Goal: Task Accomplishment & Management: Use online tool/utility

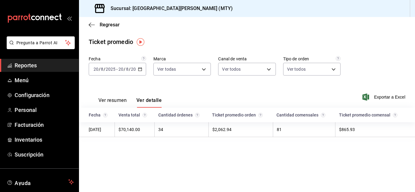
click at [99, 19] on div "Regresar" at bounding box center [247, 24] width 336 height 15
click at [105, 24] on span "Regresar" at bounding box center [110, 25] width 20 height 6
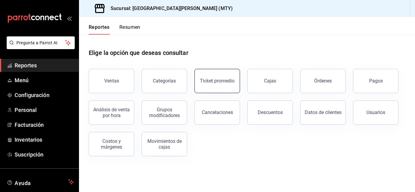
click at [222, 81] on div "Ticket promedio" at bounding box center [217, 81] width 35 height 6
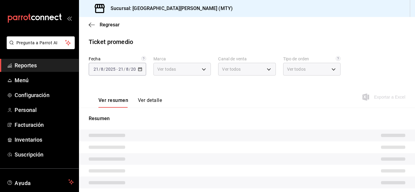
type input "993182a7-2c84-4ec8-9ef4-4438dae30c02"
type input "PARROT,UBER_EATS,RAPPI,DIDI_FOOD,ONLINE"
type input "96359a79-f33f-45b3-934b-2867b65d345c,c6fcd88e-9977-4e7e-951e-e2b9f3ed99d5,482ce…"
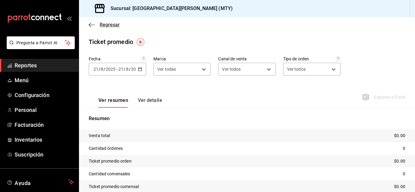
click at [104, 25] on span "Regresar" at bounding box center [110, 25] width 20 height 6
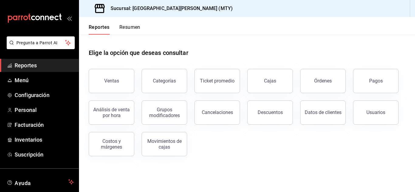
click at [121, 73] on button "Ventas" at bounding box center [112, 81] width 46 height 24
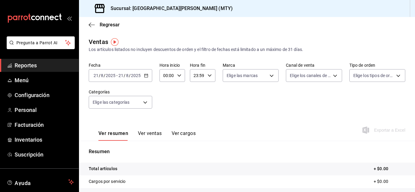
click at [147, 75] on icon "button" at bounding box center [146, 75] width 4 height 4
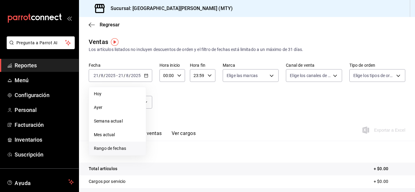
click at [108, 151] on span "Rango de fechas" at bounding box center [117, 148] width 47 height 6
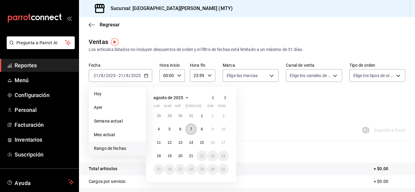
click at [189, 129] on button "7" at bounding box center [191, 129] width 11 height 11
click at [191, 155] on abbr "21" at bounding box center [191, 156] width 4 height 4
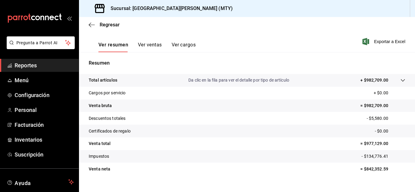
scroll to position [99, 0]
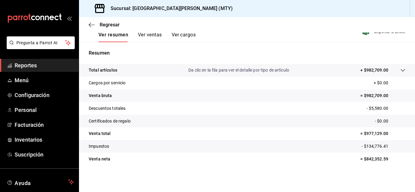
click at [151, 39] on button "Ver ventas" at bounding box center [150, 37] width 24 height 10
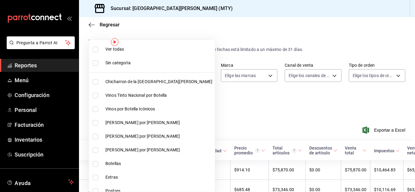
click at [139, 102] on body "Pregunta a Parrot AI Reportes Menú Configuración Personal Facturación Inventari…" at bounding box center [207, 96] width 415 height 192
click at [216, 106] on div at bounding box center [207, 96] width 415 height 192
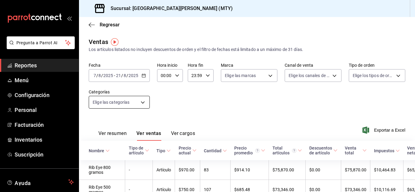
click at [143, 103] on body "Pregunta a Parrot AI Reportes Menú Configuración Personal Facturación Inventari…" at bounding box center [207, 96] width 415 height 192
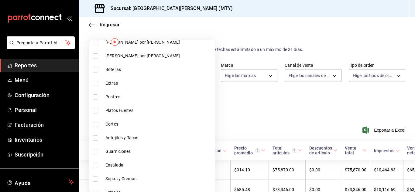
scroll to position [124, 0]
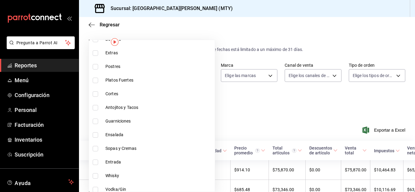
click at [131, 107] on span "Antojitos y Tacos" at bounding box center [158, 107] width 107 height 6
type input "7bf311ba-f3e7-4632-94ff-67ef5ef3da16"
checkbox input "true"
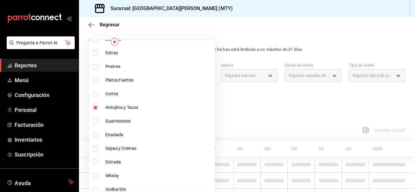
click at [123, 94] on span "Cortes" at bounding box center [158, 94] width 107 height 6
type input "7bf311ba-f3e7-4632-94ff-67ef5ef3da16,fe2cb86f-7b05-41d3-909f-899dbd4ef52f"
checkbox input "true"
click at [120, 80] on span "Platos Fuertes" at bounding box center [158, 80] width 107 height 6
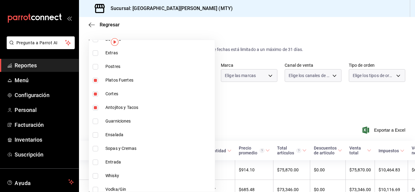
type input "7bf311ba-f3e7-4632-94ff-67ef5ef3da16,fe2cb86f-7b05-41d3-909f-899dbd4ef52f,eeea1…"
checkbox input "true"
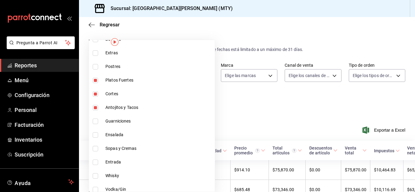
click at [127, 120] on span "Guarniciones" at bounding box center [158, 121] width 107 height 6
type input "7bf311ba-f3e7-4632-94ff-67ef5ef3da16,fe2cb86f-7b05-41d3-909f-899dbd4ef52f,eeea1…"
checkbox input "true"
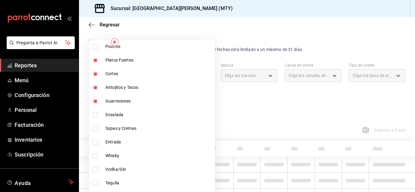
scroll to position [155, 0]
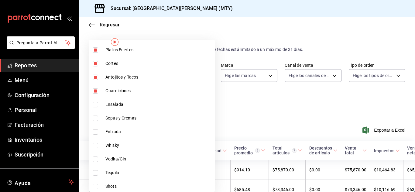
click at [125, 117] on span "Sopas y Cremas" at bounding box center [158, 118] width 107 height 6
type input "7bf311ba-f3e7-4632-94ff-67ef5ef3da16,fe2cb86f-7b05-41d3-909f-899dbd4ef52f,eeea1…"
checkbox input "true"
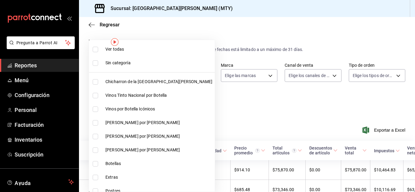
click at [114, 46] on span "Ver todas" at bounding box center [158, 49] width 107 height 6
type input "f0f1c746-f3c3-4ccc-a6c7-92491a04bd66,bc8a8506-8c9a-4ccc-bee8-9613004b69e8,dff53…"
checkbox input "true"
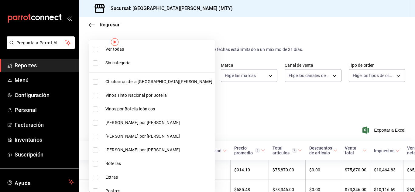
checkbox input "true"
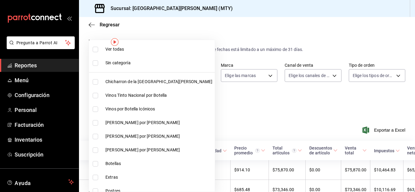
checkbox input "true"
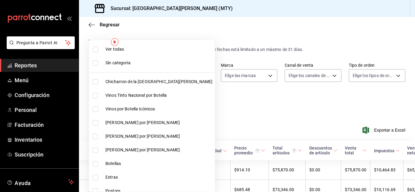
checkbox input "true"
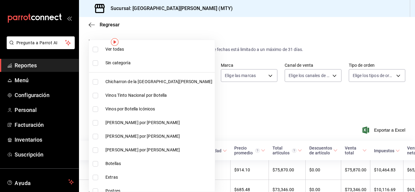
checkbox input "true"
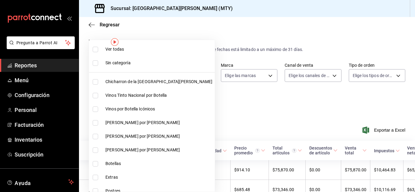
checkbox input "true"
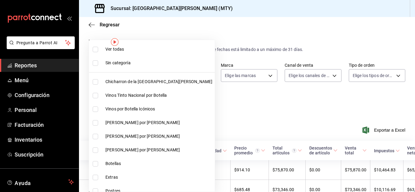
checkbox input "true"
click at [213, 95] on div at bounding box center [207, 96] width 415 height 192
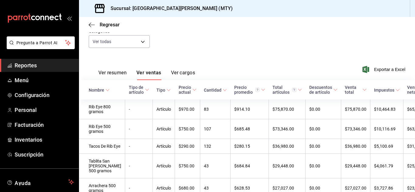
click at [184, 71] on button "Ver cargos" at bounding box center [183, 75] width 24 height 10
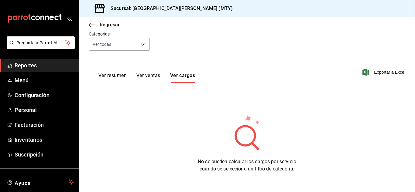
scroll to position [58, 0]
click at [161, 71] on div "Ver resumen Ver ventas Ver cargos" at bounding box center [142, 75] width 106 height 18
click at [160, 74] on button "Ver ventas" at bounding box center [148, 78] width 24 height 10
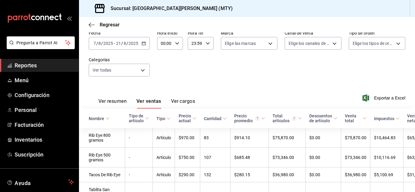
scroll to position [58, 0]
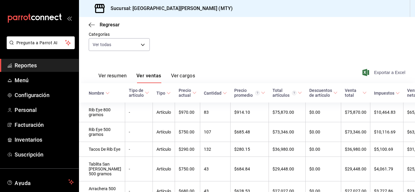
click at [382, 72] on span "Exportar a Excel" at bounding box center [384, 72] width 42 height 7
